Goal: Communication & Community: Answer question/provide support

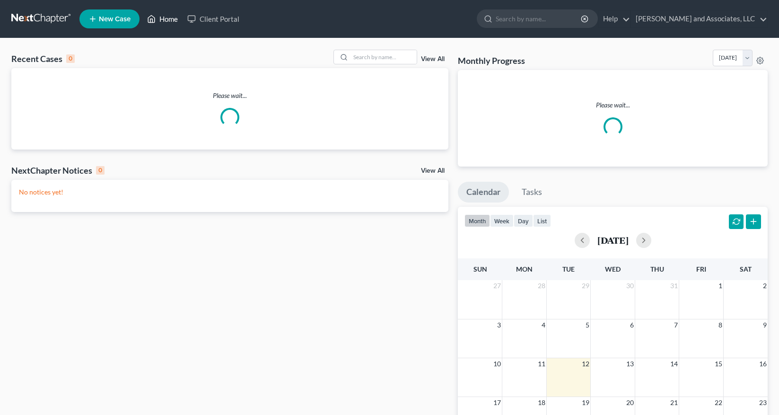
click at [167, 18] on link "Home" at bounding box center [162, 18] width 40 height 17
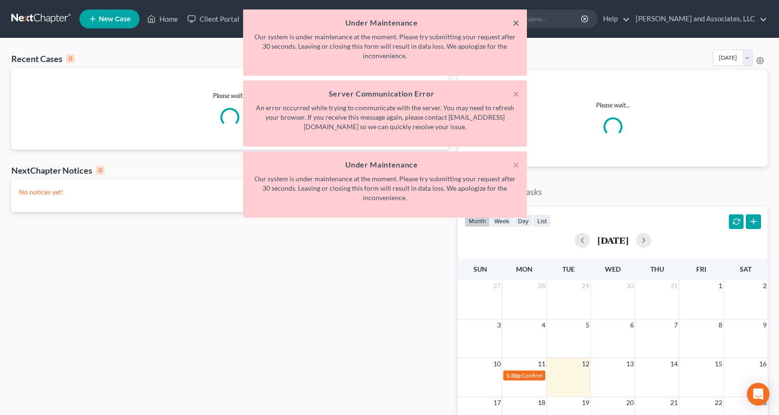
click at [515, 22] on button "×" at bounding box center [516, 22] width 7 height 11
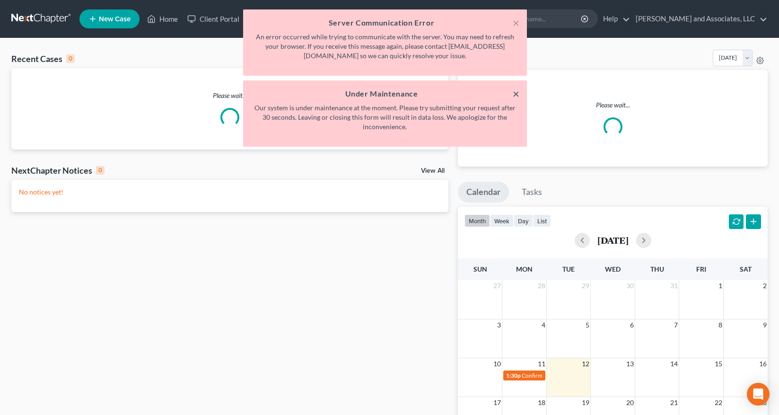
click at [515, 92] on button "×" at bounding box center [516, 93] width 7 height 11
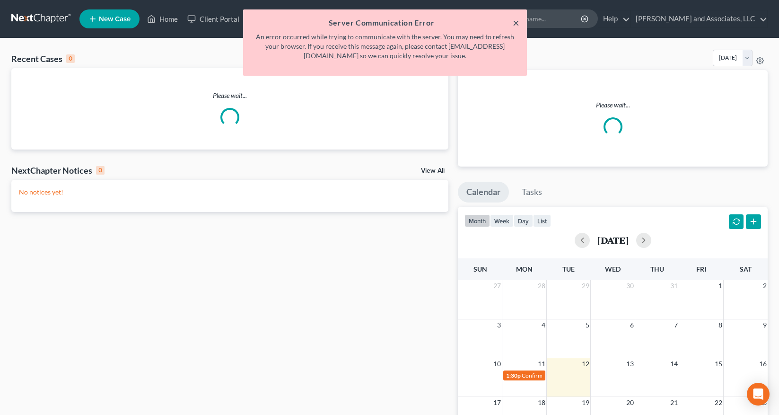
click at [515, 21] on button "×" at bounding box center [516, 22] width 7 height 11
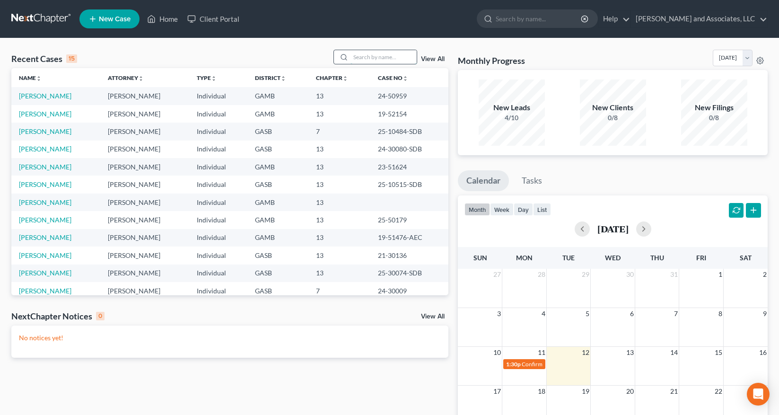
click at [366, 59] on input "search" at bounding box center [383, 57] width 66 height 14
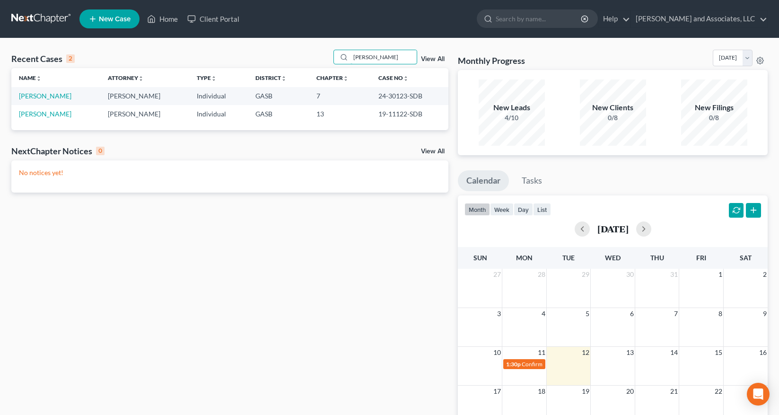
type input "Bennett"
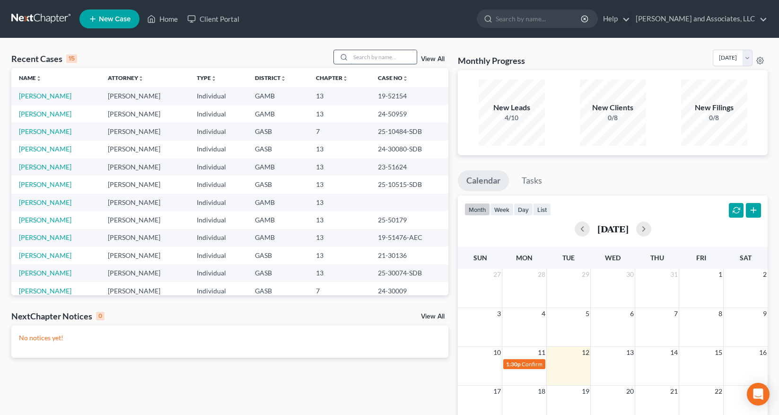
click at [366, 55] on input "search" at bounding box center [383, 57] width 66 height 14
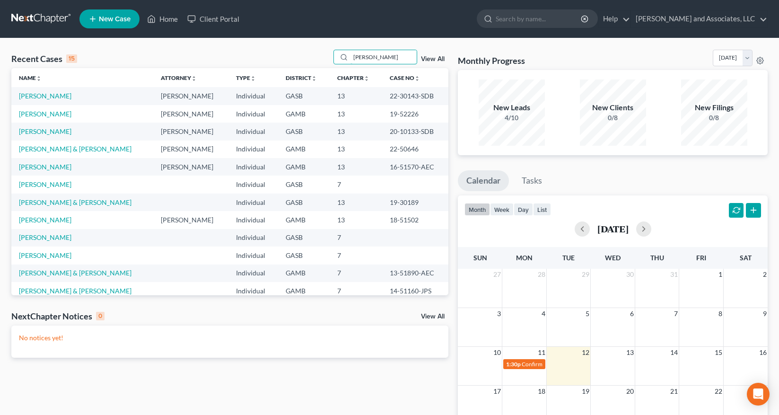
drag, startPoint x: 381, startPoint y: 61, endPoint x: 329, endPoint y: 71, distance: 53.1
click at [314, 53] on div "Recent Cases 15 [PERSON_NAME] View All" at bounding box center [229, 59] width 437 height 18
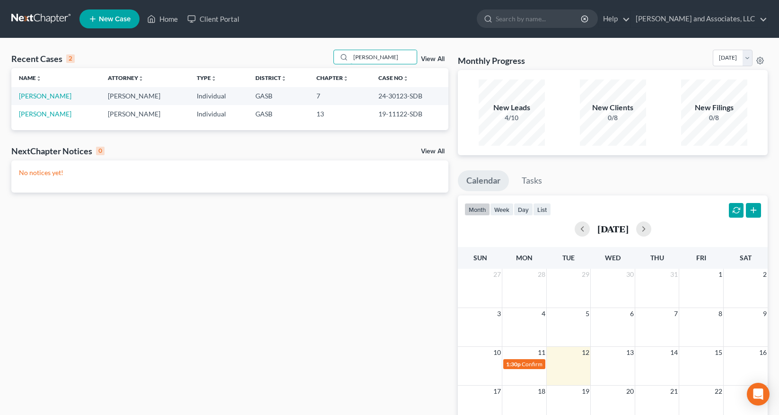
type input "[PERSON_NAME]"
click at [115, 23] on span "New Case" at bounding box center [115, 19] width 32 height 7
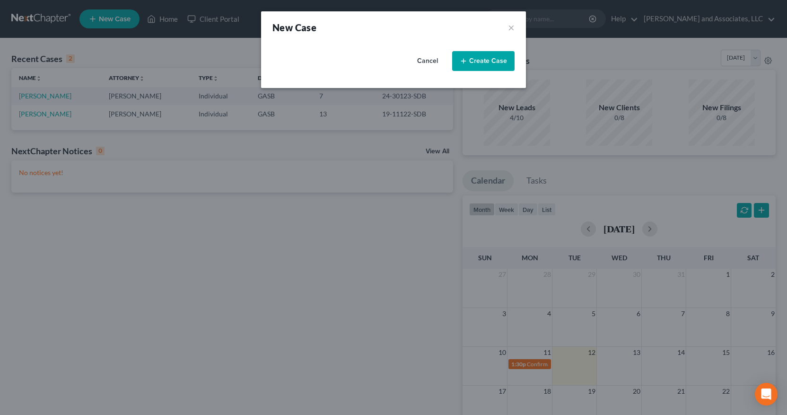
select select "20"
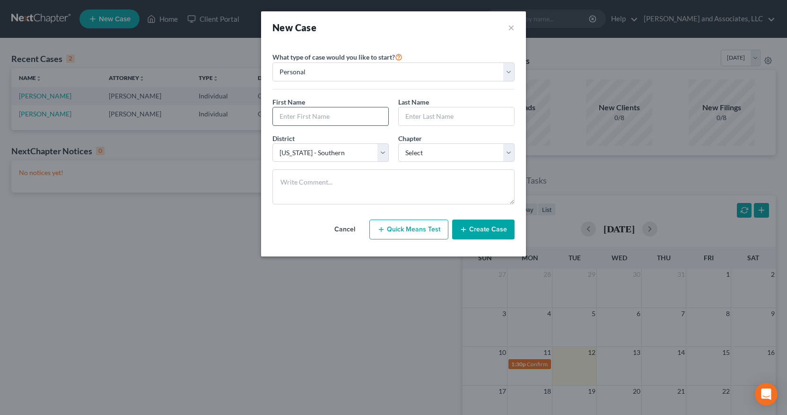
click at [329, 112] on input "text" at bounding box center [330, 116] width 115 height 18
click at [289, 116] on input "text" at bounding box center [330, 116] width 115 height 18
type input "[PERSON_NAME]"
click at [425, 117] on input "text" at bounding box center [456, 116] width 115 height 18
type input "[PERSON_NAME]"
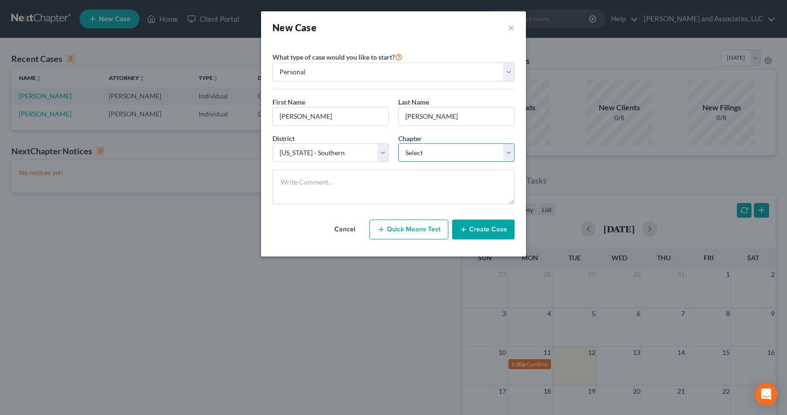
click at [514, 154] on select "Select 7 11 12 13" at bounding box center [456, 152] width 116 height 19
select select "3"
click at [398, 143] on select "Select 7 11 12 13" at bounding box center [456, 152] width 116 height 19
click at [478, 228] on button "Create Case" at bounding box center [483, 229] width 62 height 20
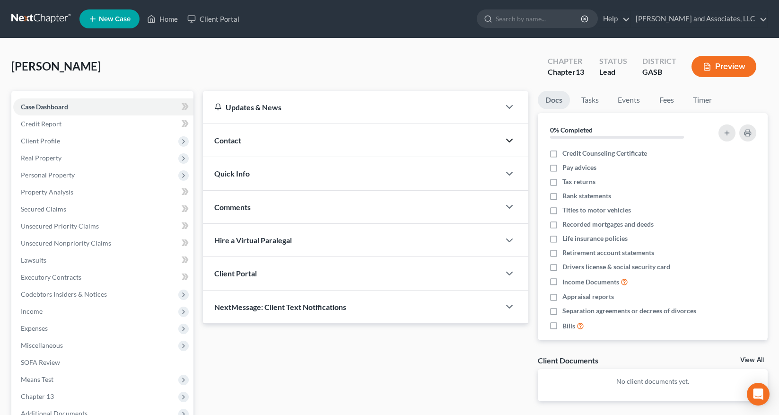
click at [507, 143] on icon "button" at bounding box center [509, 140] width 11 height 11
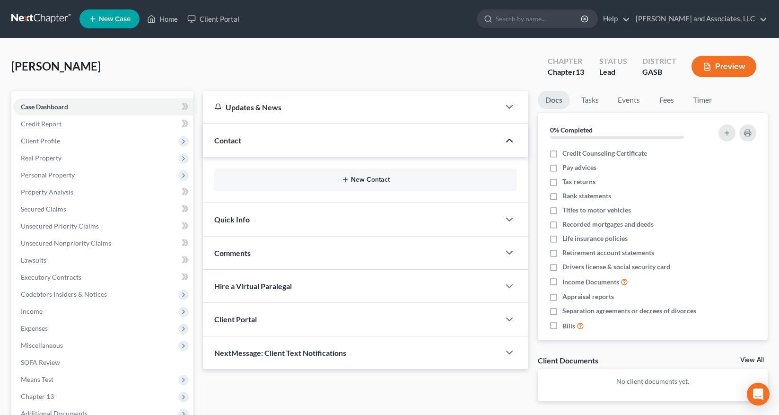
click at [358, 180] on button "New Contact" at bounding box center [366, 180] width 288 height 8
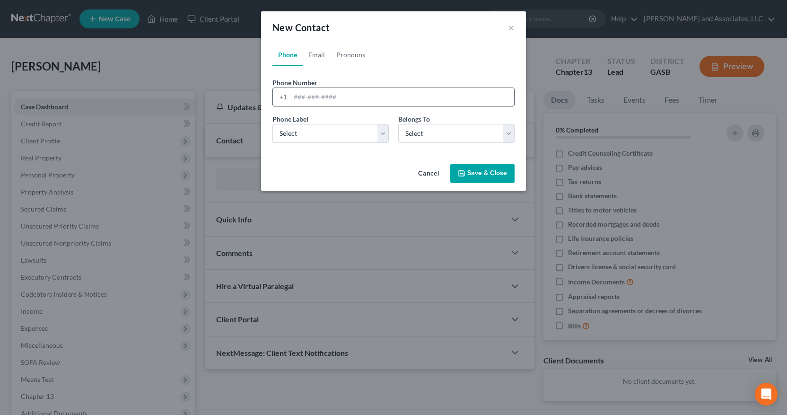
click at [328, 100] on input "tel" at bounding box center [402, 97] width 224 height 18
click at [291, 97] on input "tel" at bounding box center [402, 97] width 224 height 18
type input "[PHONE_NUMBER]"
click at [382, 136] on select "Select Mobile Home Work Other" at bounding box center [330, 133] width 116 height 19
select select "0"
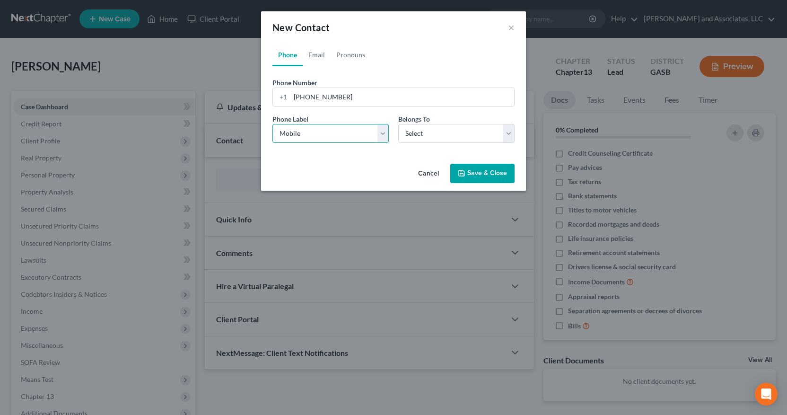
click at [272, 124] on select "Select Mobile Home Work Other" at bounding box center [330, 133] width 116 height 19
click at [509, 136] on select "Select Client Other" at bounding box center [456, 133] width 116 height 19
select select "0"
click at [398, 124] on select "Select Client Other" at bounding box center [456, 133] width 116 height 19
drag, startPoint x: 491, startPoint y: 173, endPoint x: 492, endPoint y: 167, distance: 6.2
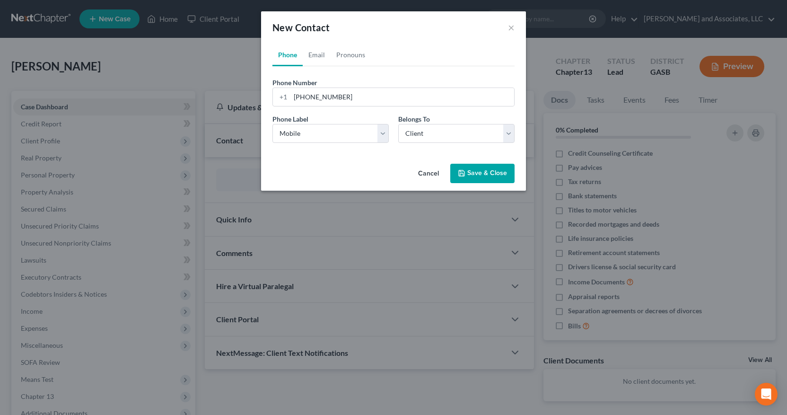
click at [493, 173] on button "Save & Close" at bounding box center [482, 174] width 64 height 20
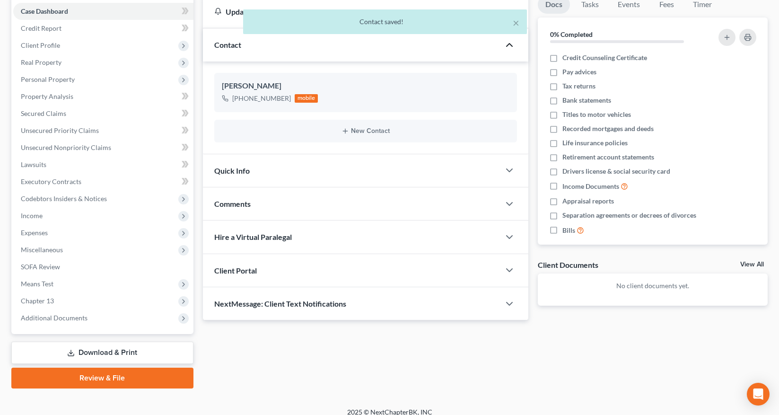
scroll to position [105, 0]
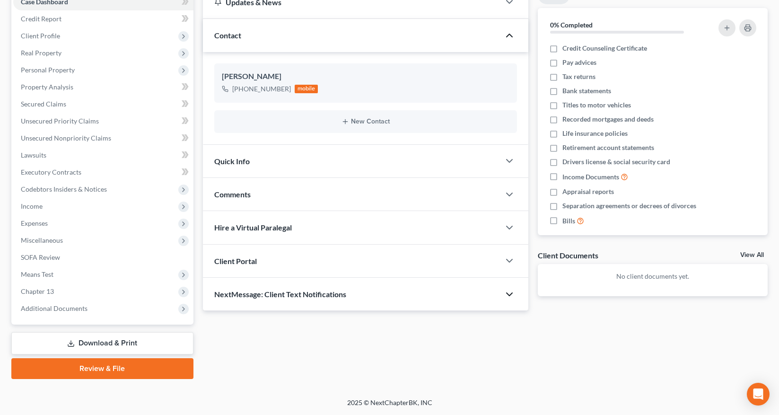
click at [510, 292] on icon "button" at bounding box center [509, 293] width 11 height 11
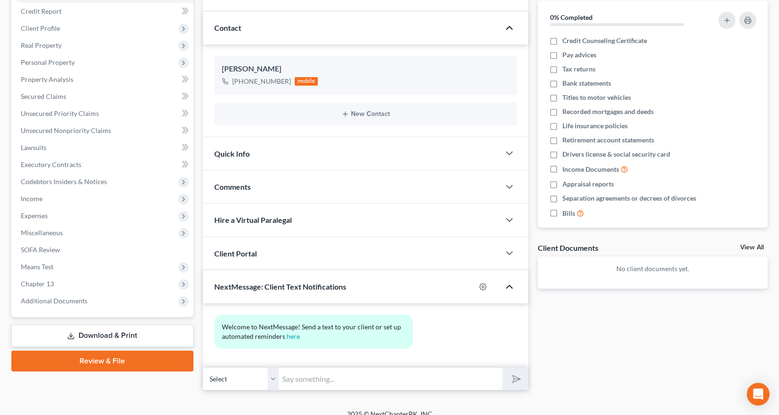
scroll to position [124, 0]
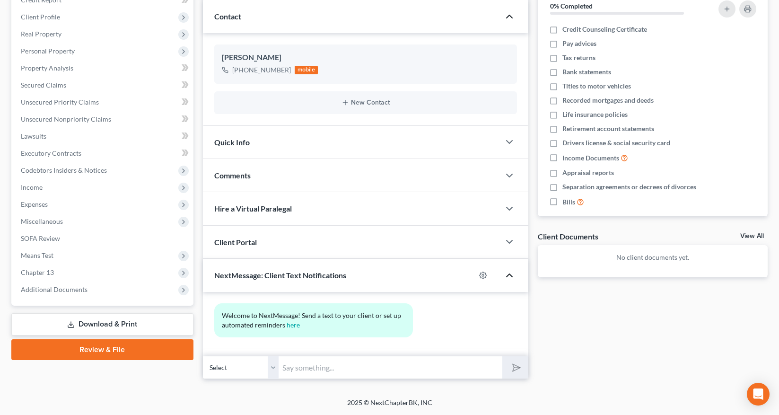
click at [297, 368] on input "text" at bounding box center [391, 367] width 224 height 23
type input "[PERSON_NAME] this is [PERSON_NAME] from Attorney [PERSON_NAME] office, Attorne…"
click at [502, 356] on button "submit" at bounding box center [515, 367] width 26 height 22
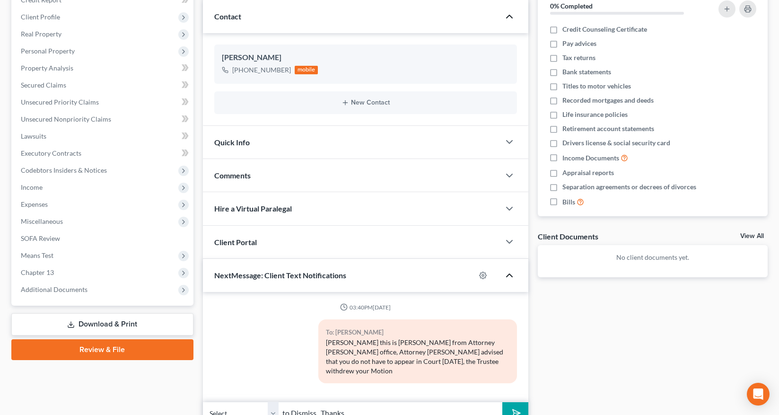
type input "to Dismiss. Thanks"
click at [516, 406] on icon "submit" at bounding box center [514, 412] width 13 height 13
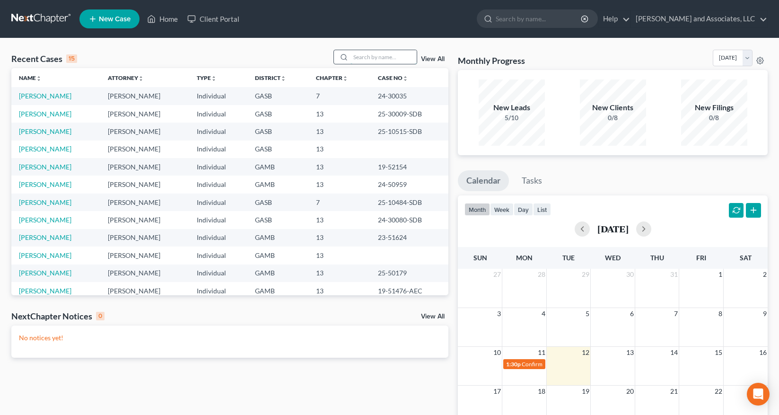
click at [364, 58] on input "search" at bounding box center [383, 57] width 66 height 14
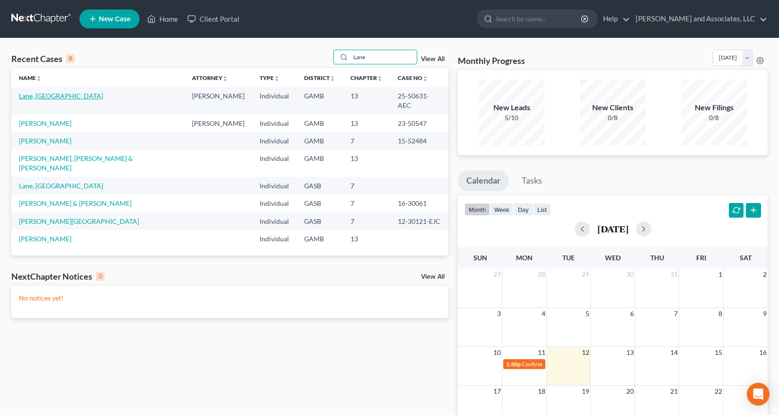
type input "Lane"
click at [44, 95] on link "Lane, Cleveland" at bounding box center [61, 96] width 84 height 8
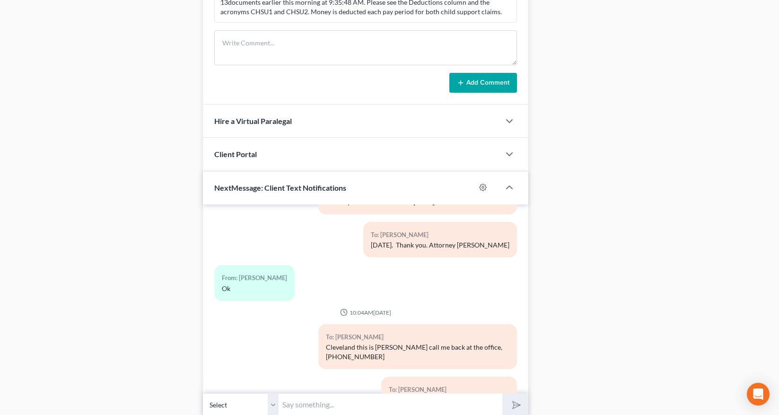
scroll to position [599, 0]
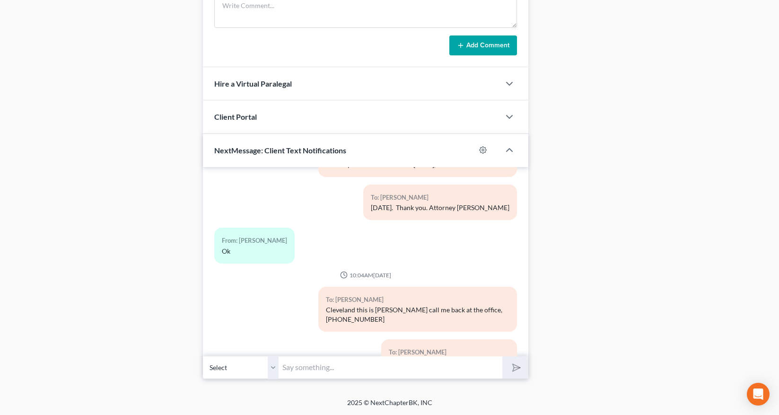
click at [270, 371] on select "Select +1 (478) 357-0691 - Cleveland Lane" at bounding box center [241, 367] width 76 height 23
select select
click at [203, 356] on select "Select +1 (478) 357-0691 - Cleveland Lane" at bounding box center [241, 367] width 76 height 23
click at [299, 363] on input "text" at bounding box center [391, 367] width 224 height 23
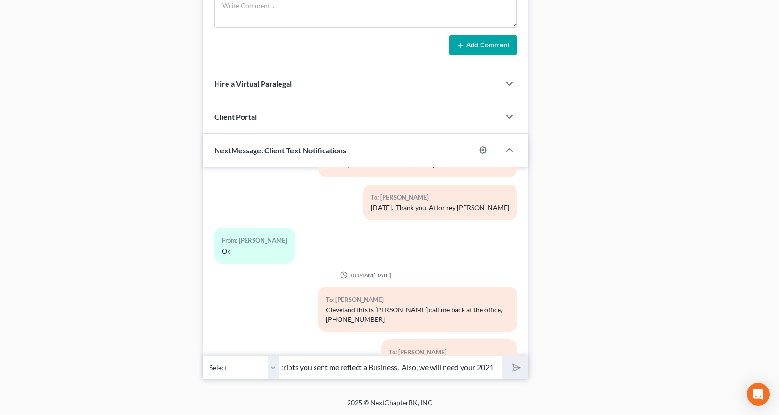
type input "Cleveland this is Rose, did you have a business in 2022 because the Transcripts…"
click at [272, 369] on select "Select +1 (478) 357-0691 - Cleveland Lane" at bounding box center [241, 367] width 76 height 23
select select "0"
click at [203, 356] on select "Select +1 (478) 357-0691 - Cleveland Lane" at bounding box center [241, 367] width 76 height 23
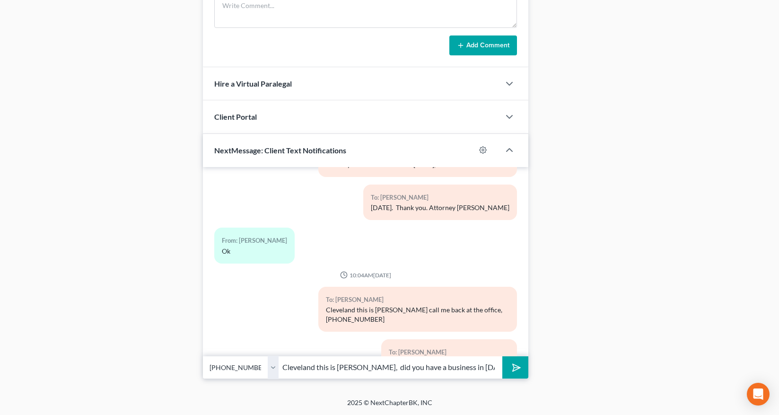
click at [517, 371] on icon "submit" at bounding box center [514, 366] width 13 height 13
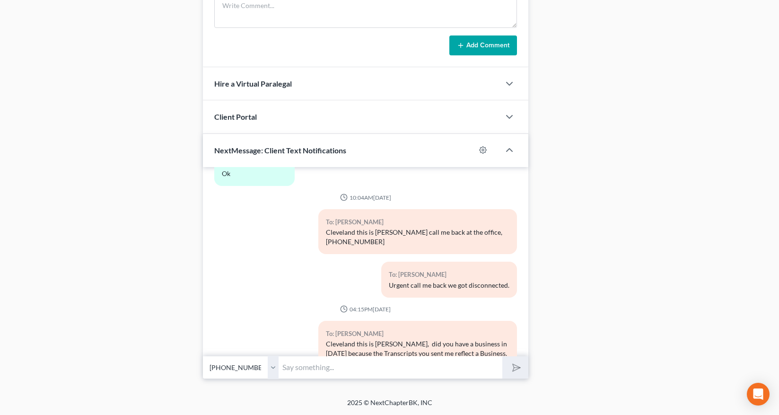
click at [288, 366] on input "text" at bounding box center [391, 367] width 224 height 23
type input "State and Federal. Also what is the status of your filing fee?"
click at [502, 356] on button "submit" at bounding box center [515, 367] width 26 height 22
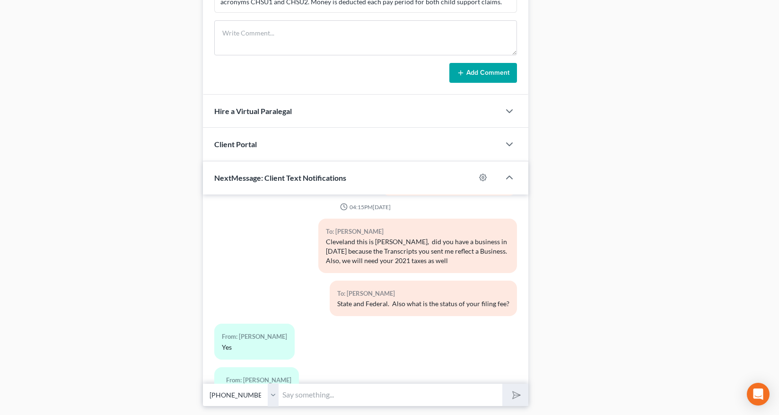
scroll to position [599, 0]
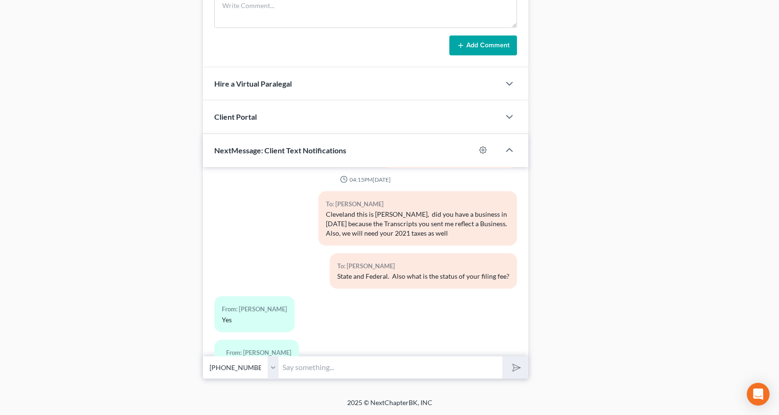
drag, startPoint x: 271, startPoint y: 370, endPoint x: 277, endPoint y: 372, distance: 6.0
click at [275, 371] on select "Select +1 (478) 357-0691 - Cleveland Lane" at bounding box center [241, 367] width 76 height 23
click at [203, 356] on select "Select +1 (478) 357-0691 - Cleveland Lane" at bounding box center [241, 367] width 76 height 23
click at [308, 369] on input "text" at bounding box center [391, 367] width 224 height 23
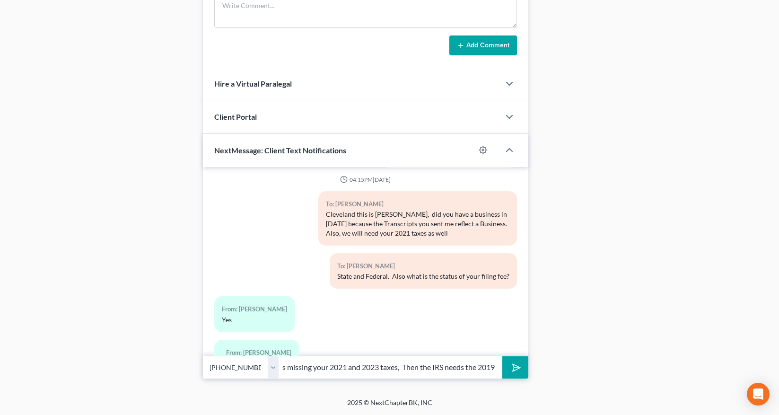
type input "Ok, Cleveland the GA Dept of Revenue and IRS has filed Proof of Claims and it a…"
click at [502, 356] on button "submit" at bounding box center [515, 367] width 26 height 22
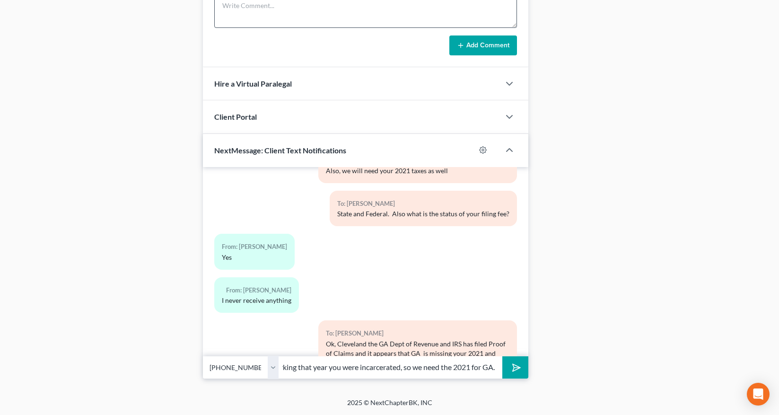
scroll to position [0, 120]
type input "of which you said you were not working that year you were incarcerated, so we n…"
click at [502, 356] on button "submit" at bounding box center [515, 367] width 26 height 22
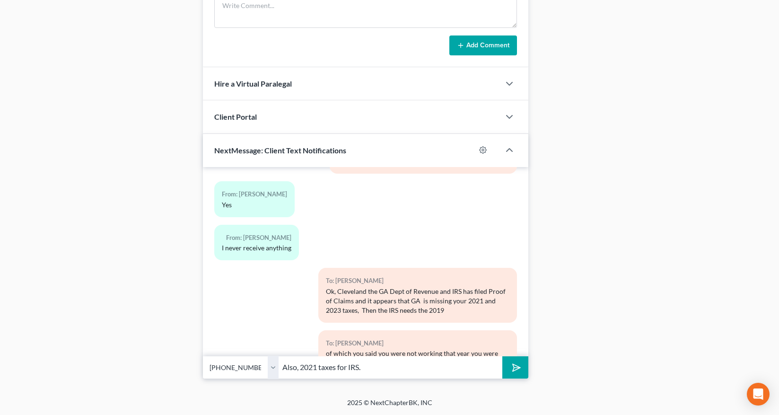
type input "Also, 2021 taxes for IRS."
click at [502, 356] on button "submit" at bounding box center [515, 367] width 26 height 22
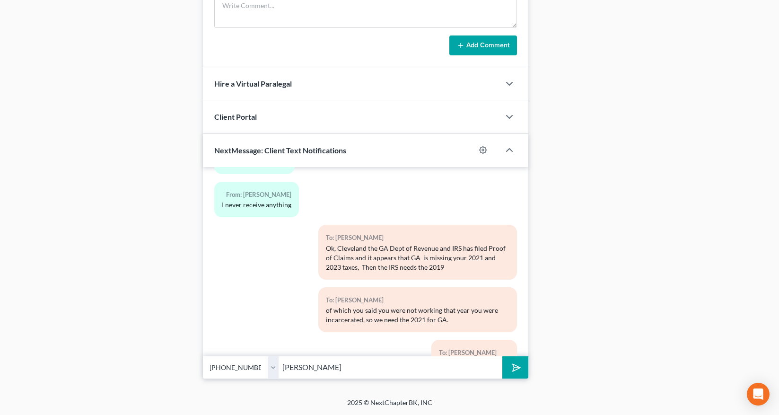
type input "Keith Fraley Phone Number is: (478)278-6378"
drag, startPoint x: 473, startPoint y: 344, endPoint x: 488, endPoint y: 345, distance: 15.7
click at [474, 345] on div "09:37AM, 04/08/2025 To: Cleveland Lane Good Morning Cleveland this is Rose from…" at bounding box center [365, 261] width 325 height 189
click at [513, 367] on icon "submit" at bounding box center [514, 366] width 13 height 13
